Goal: Find specific page/section: Find specific page/section

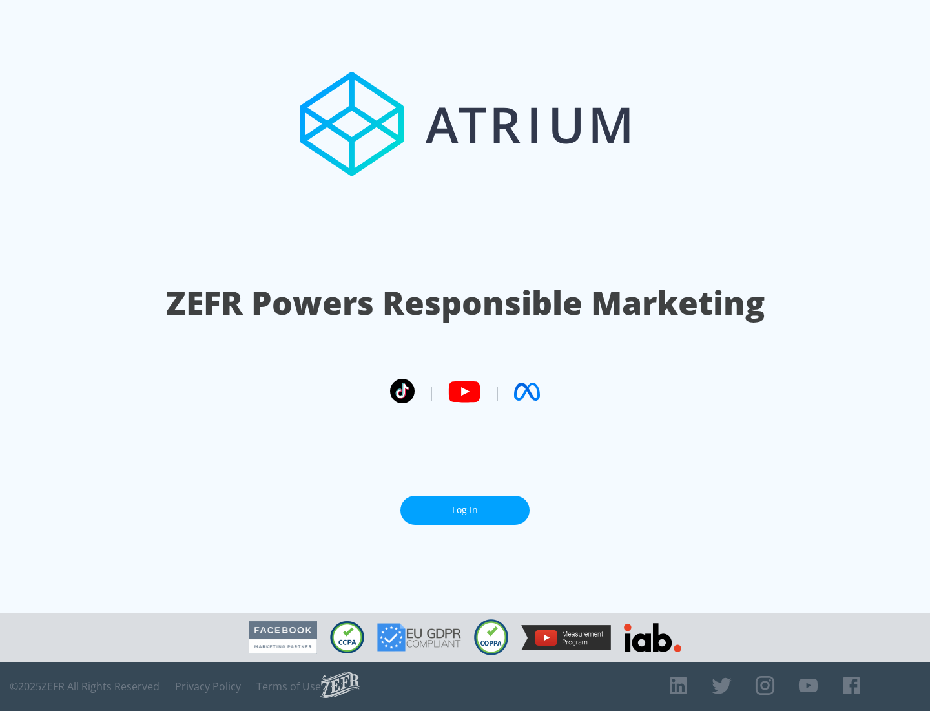
click at [465, 510] on link "Log In" at bounding box center [465, 510] width 129 height 29
